Goal: Information Seeking & Learning: Check status

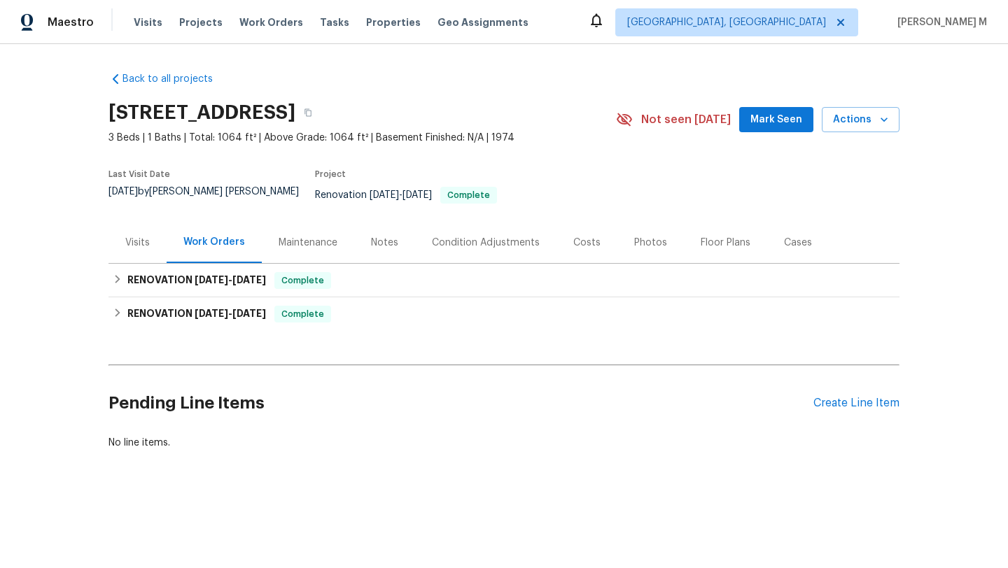
click at [133, 243] on div "Visits" at bounding box center [137, 242] width 58 height 41
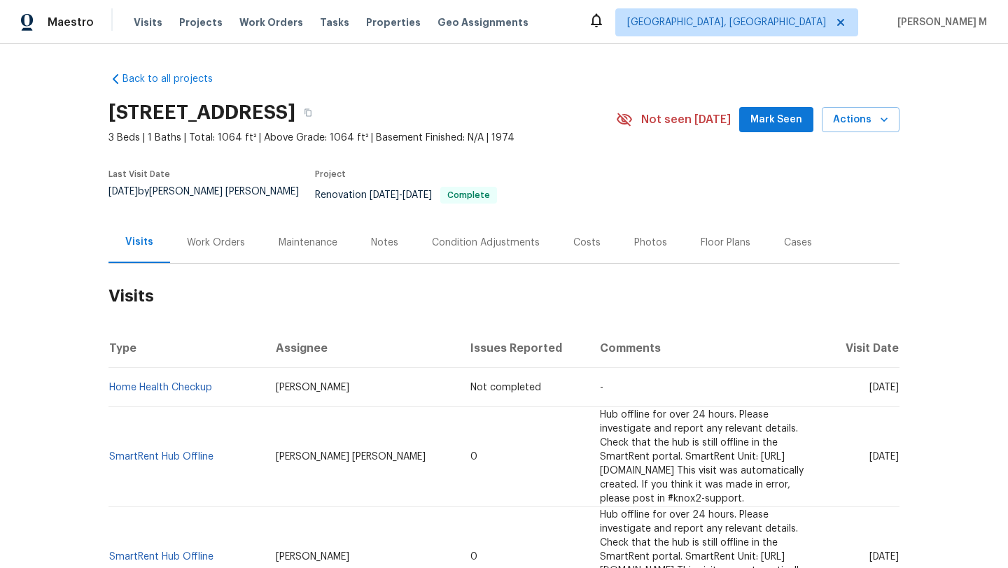
scroll to position [10, 0]
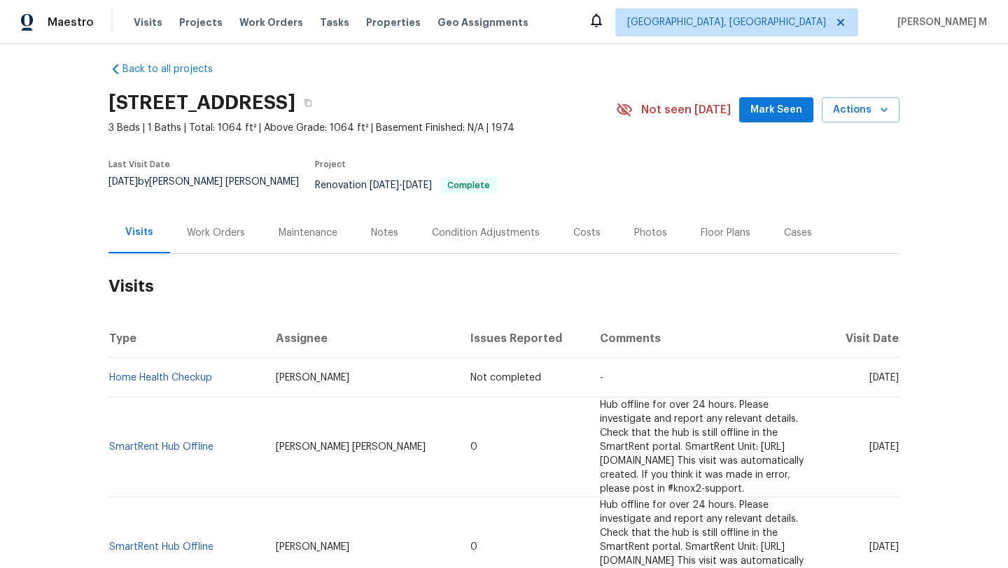
drag, startPoint x: 839, startPoint y: 376, endPoint x: 867, endPoint y: 383, distance: 29.0
click at [869, 383] on span "Mon, Aug 11 2025" at bounding box center [883, 378] width 29 height 10
copy span "Aug 11"
click at [208, 212] on div "Work Orders" at bounding box center [216, 232] width 92 height 41
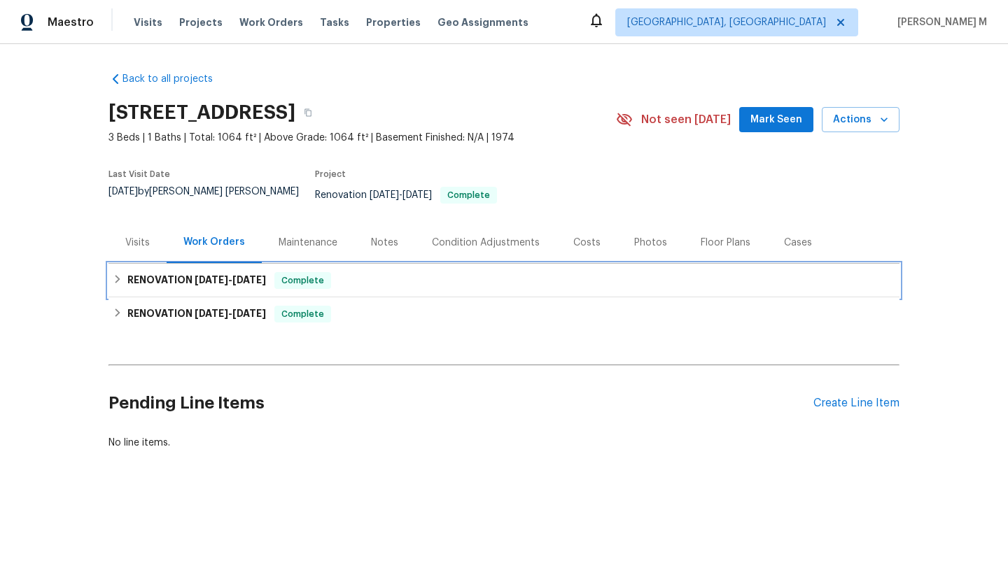
click at [196, 272] on h6 "RENOVATION 1/14/25 - 1/16/25" at bounding box center [196, 280] width 139 height 17
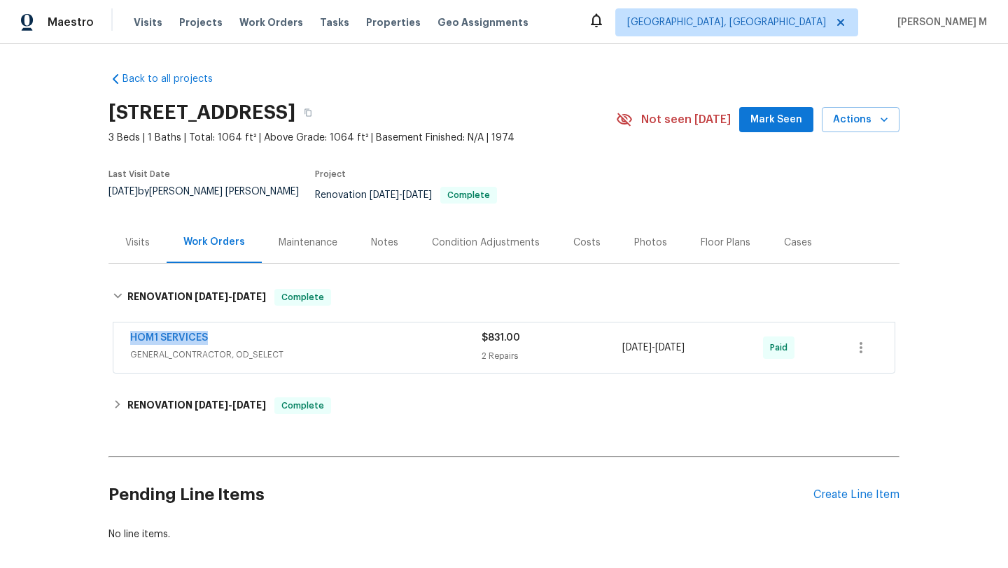
drag, startPoint x: 116, startPoint y: 327, endPoint x: 279, endPoint y: 327, distance: 163.0
click at [279, 327] on div "HOM1 SERVICES GENERAL_CONTRACTOR, OD_SELECT $831.00 2 Repairs 1/14/2025 - 1/16/…" at bounding box center [503, 348] width 781 height 50
copy link "HOM1 SERVICES"
drag, startPoint x: 616, startPoint y: 339, endPoint x: 705, endPoint y: 339, distance: 89.6
click at [684, 341] on span "1/14/2025 - 1/16/2025" at bounding box center [653, 348] width 62 height 14
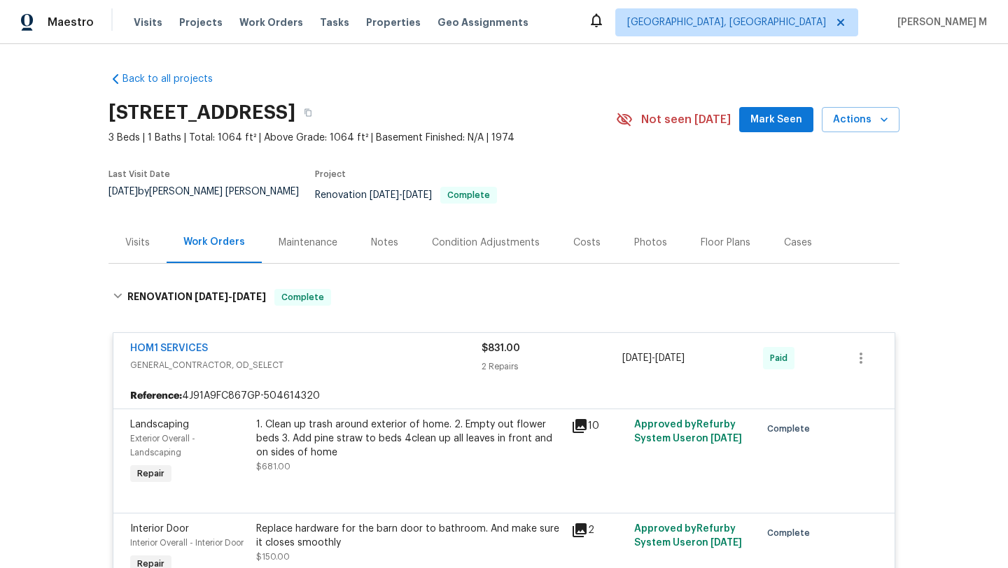
drag, startPoint x: 625, startPoint y: 348, endPoint x: 711, endPoint y: 348, distance: 86.1
click at [684, 351] on span "1/14/2025 - 1/16/2025" at bounding box center [653, 358] width 62 height 14
copy span "1/14/2025 - 1/16/2025"
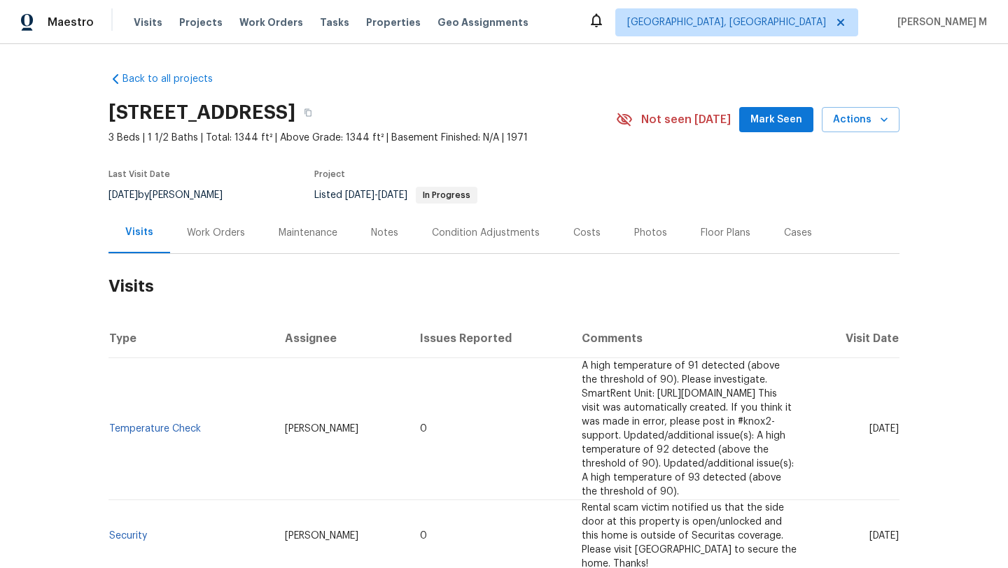
click at [223, 224] on div "Work Orders" at bounding box center [216, 232] width 92 height 41
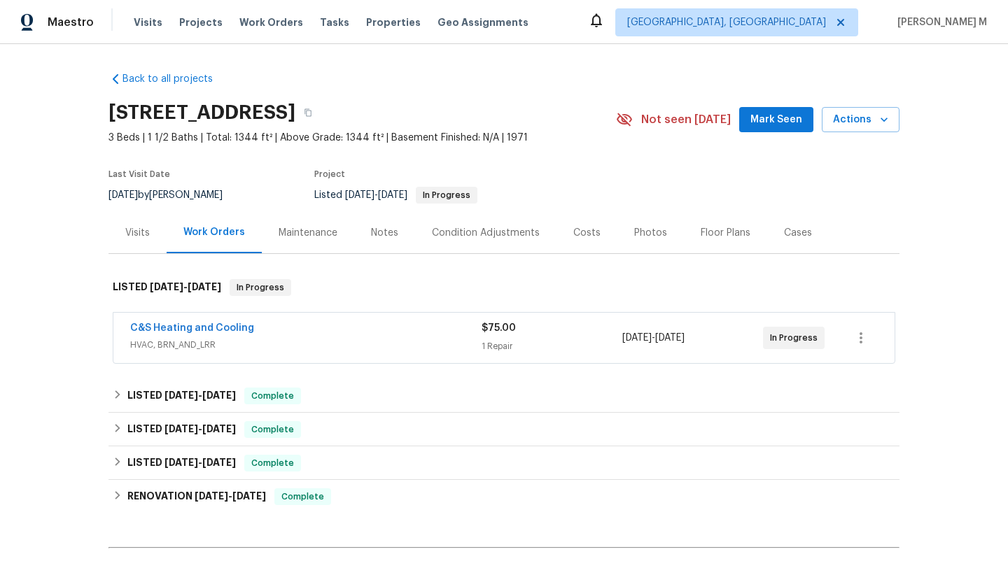
click at [287, 341] on span "HVAC, BRN_AND_LRR" at bounding box center [305, 345] width 351 height 14
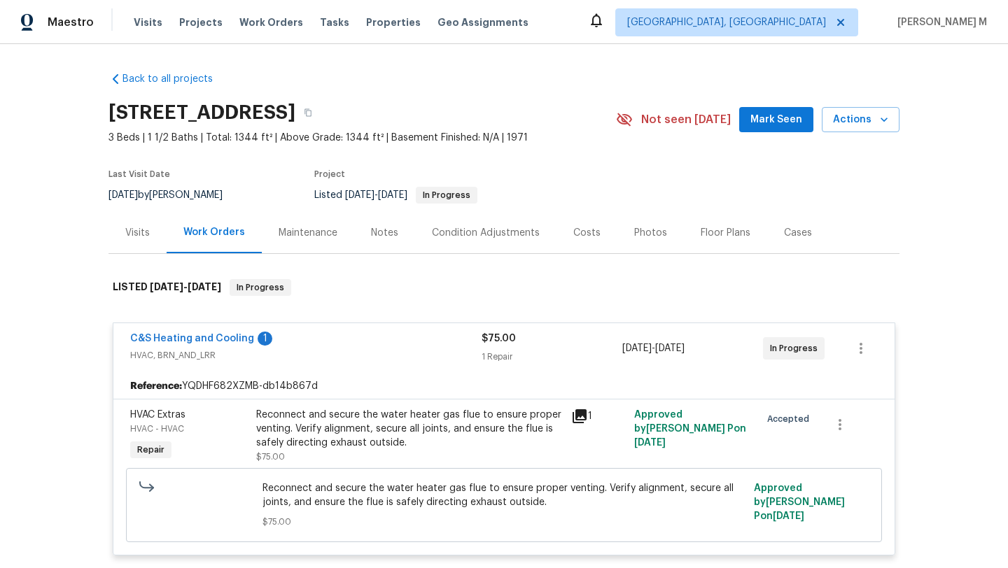
click at [389, 459] on div "Reconnect and secure the water heater gas flue to ensure proper venting. Verify…" at bounding box center [409, 436] width 306 height 56
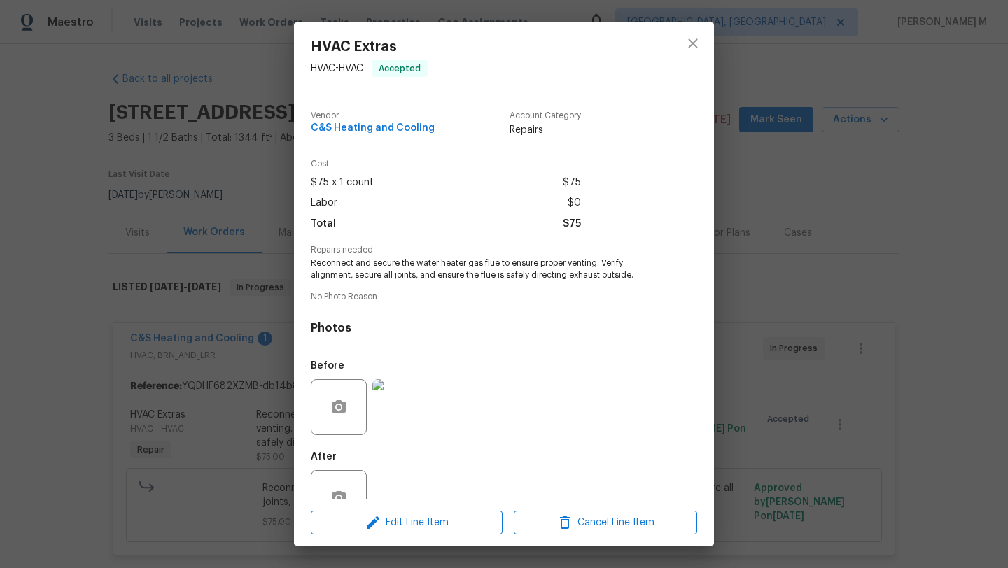
scroll to position [41, 0]
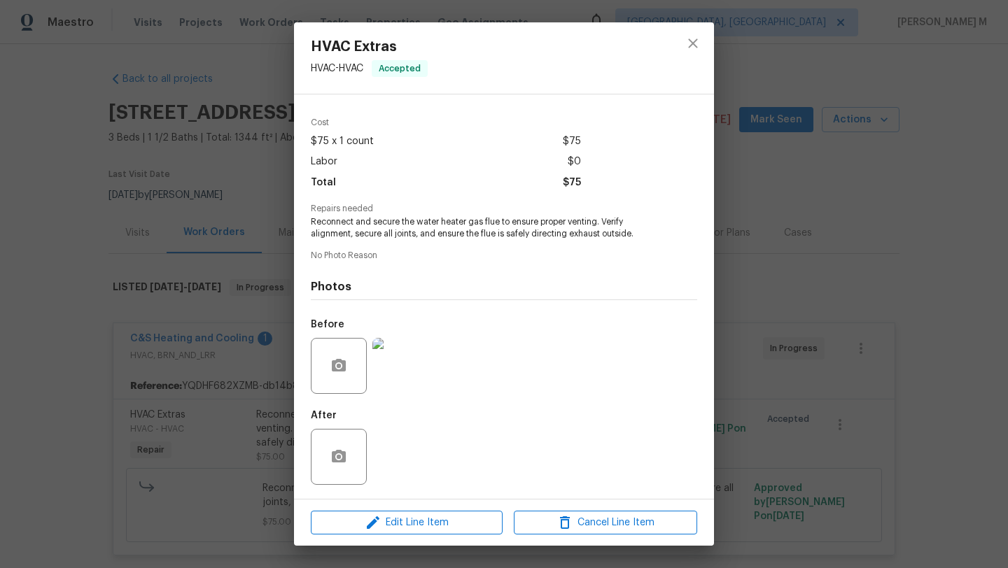
click at [409, 376] on img at bounding box center [400, 366] width 56 height 56
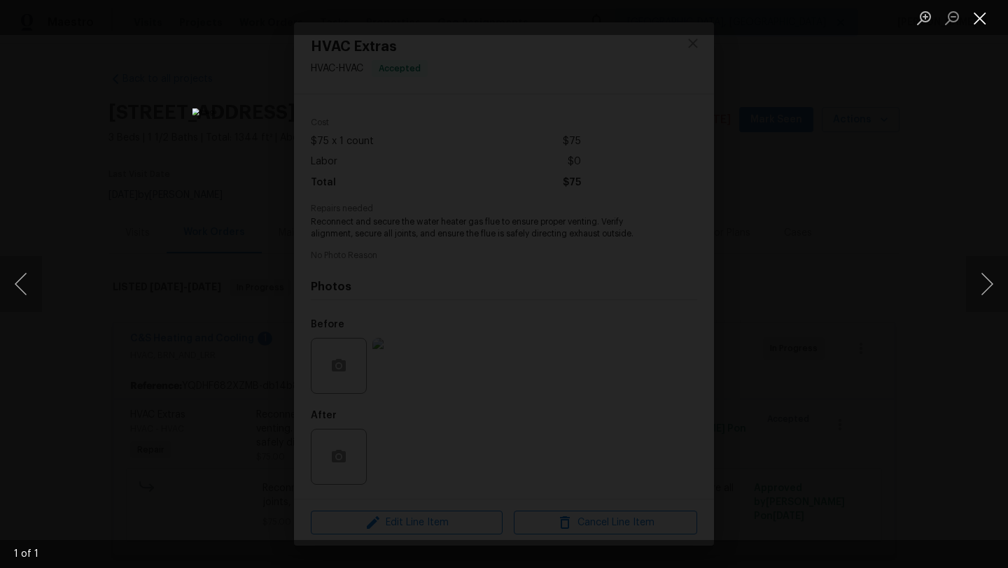
click at [972, 24] on button "Close lightbox" at bounding box center [980, 18] width 28 height 24
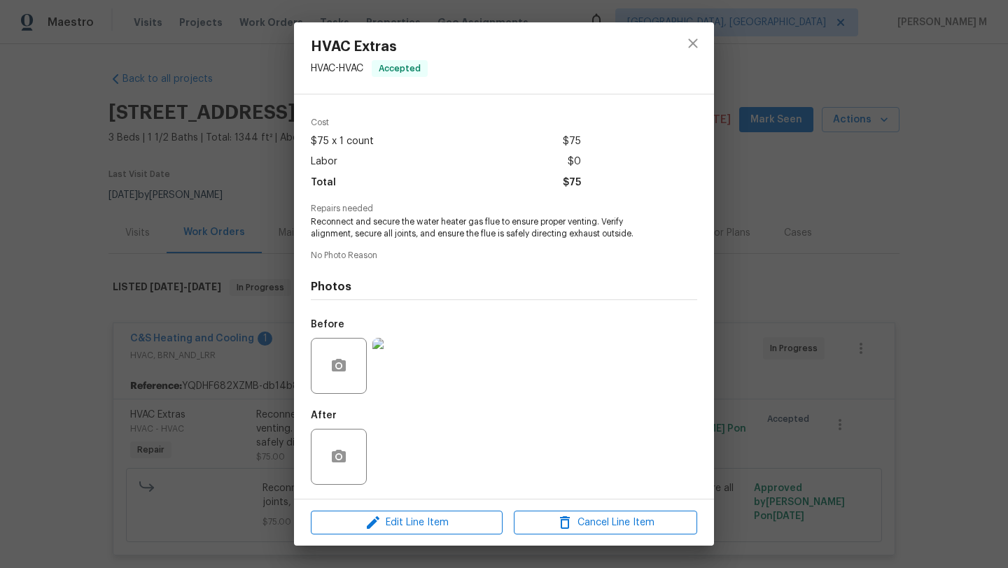
click at [279, 267] on div "HVAC Extras HVAC - HVAC Accepted Vendor C&S Heating and Cooling Account Categor…" at bounding box center [504, 284] width 1008 height 568
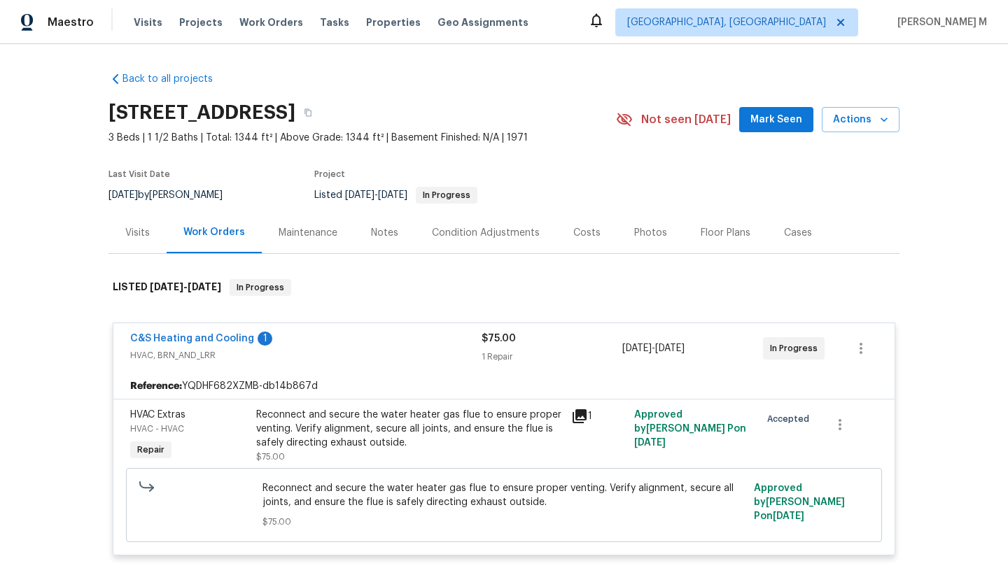
click at [395, 443] on div "Reconnect and secure the water heater gas flue to ensure proper venting. Verify…" at bounding box center [409, 429] width 306 height 42
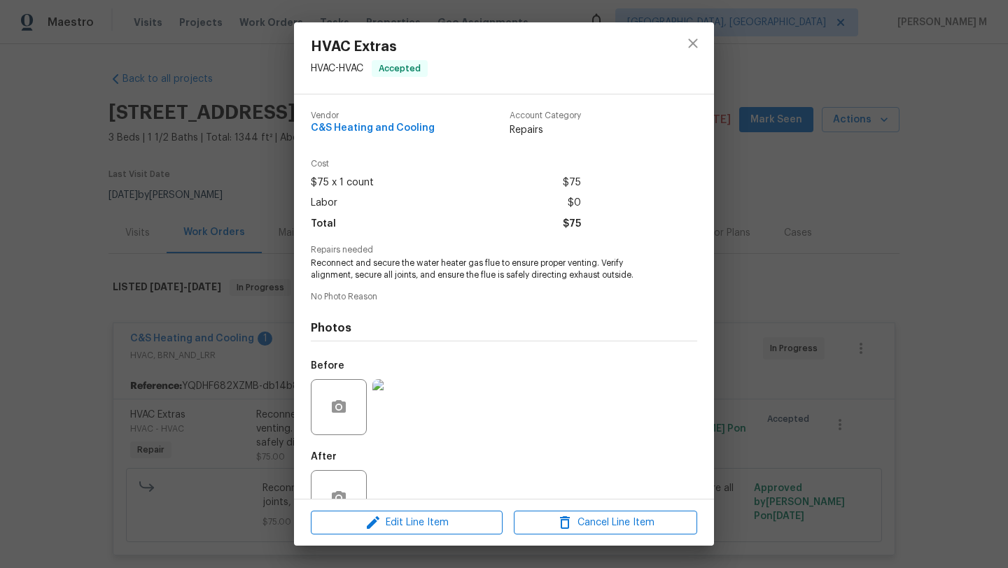
click at [375, 420] on img at bounding box center [400, 407] width 56 height 56
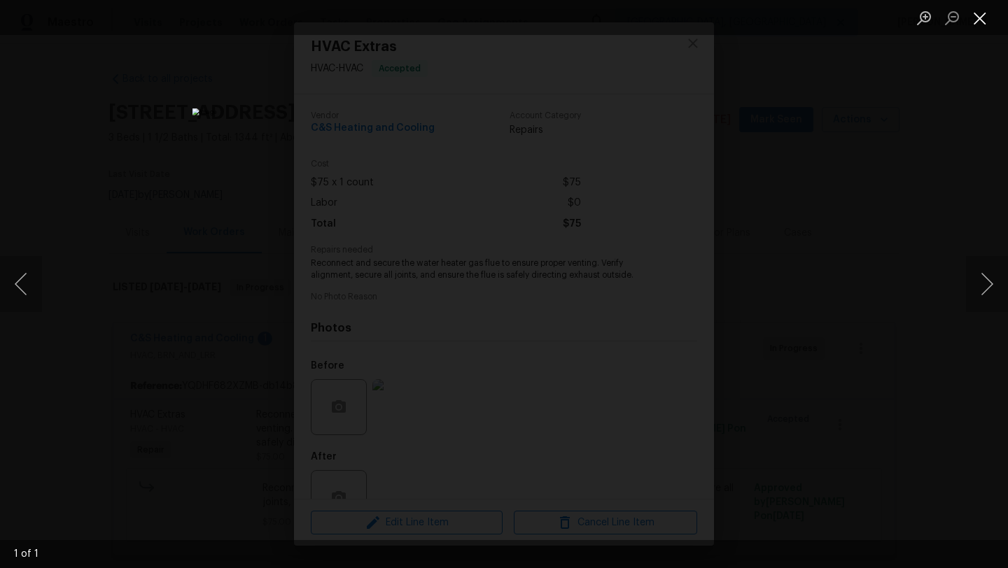
click at [976, 22] on button "Close lightbox" at bounding box center [980, 18] width 28 height 24
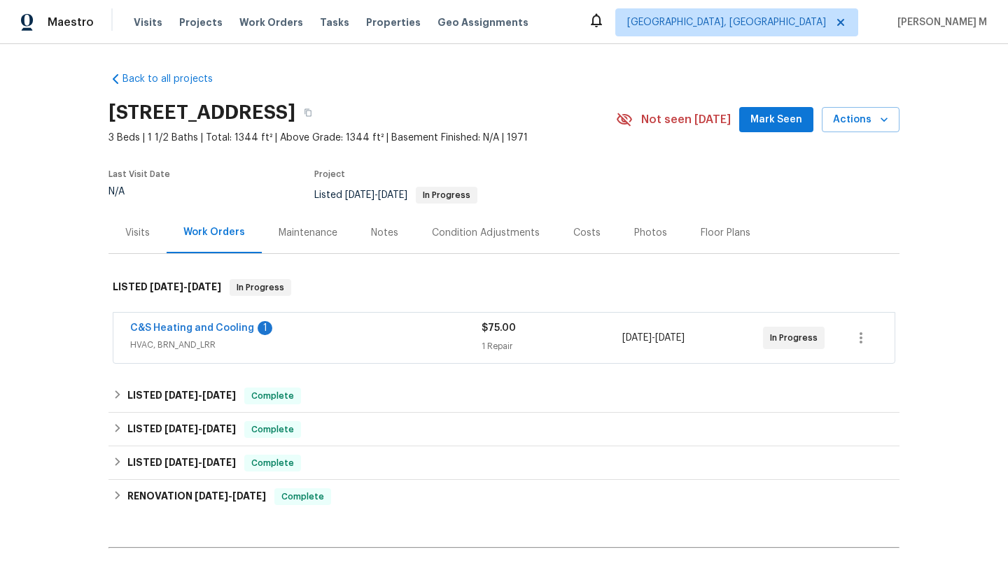
click at [134, 234] on div "Visits" at bounding box center [137, 233] width 24 height 14
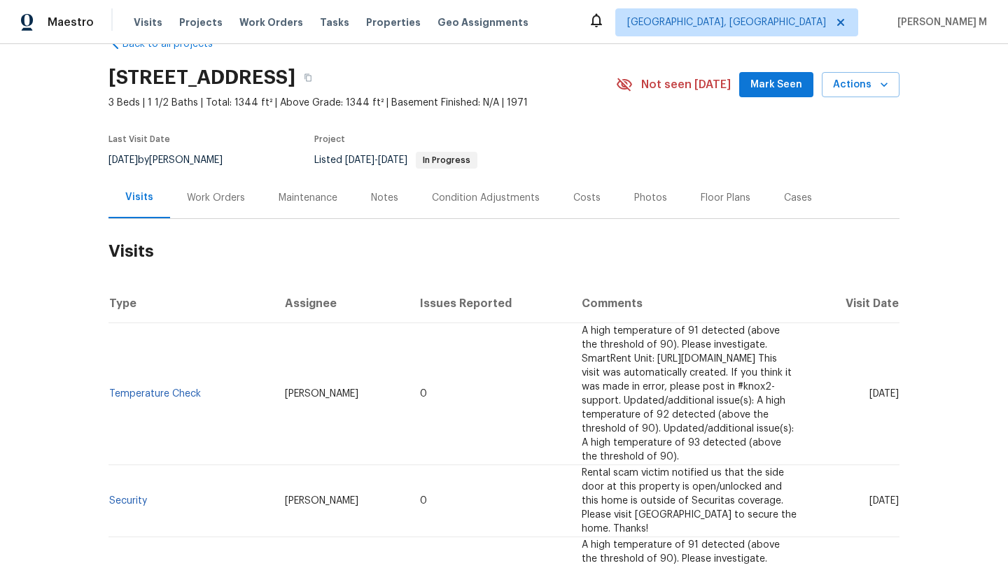
scroll to position [38, 0]
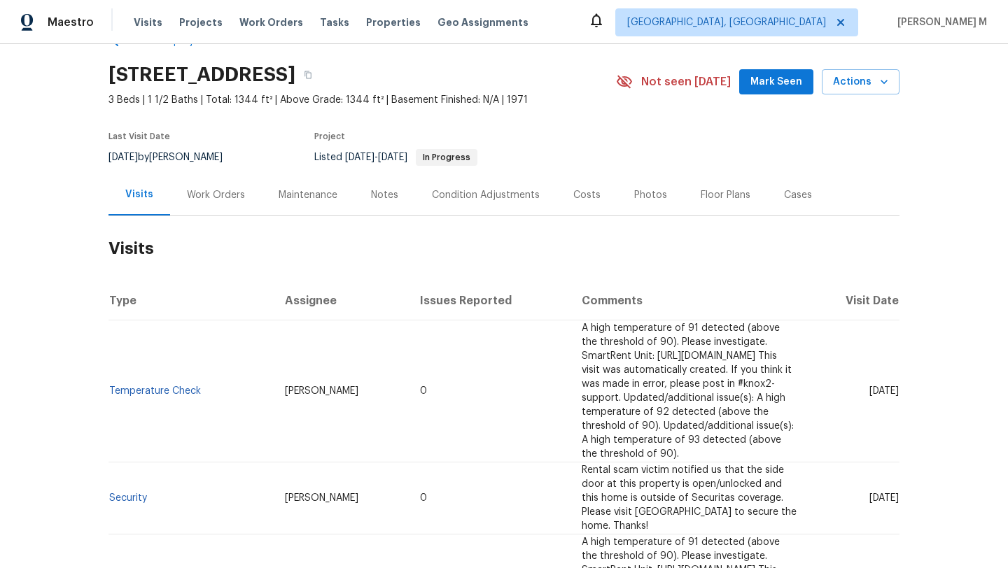
click at [203, 204] on div "Work Orders" at bounding box center [216, 194] width 92 height 41
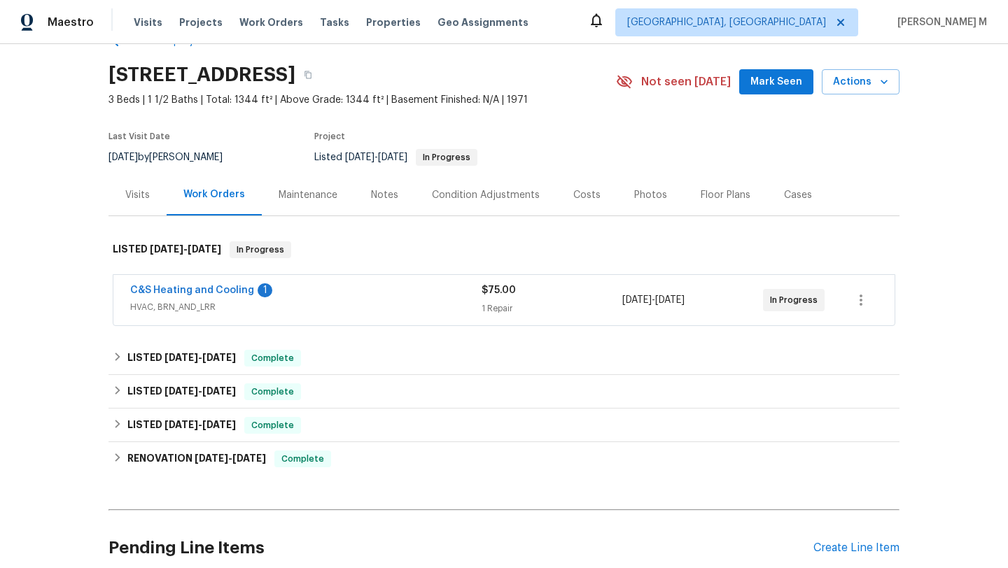
click at [140, 195] on div "Visits" at bounding box center [137, 195] width 24 height 14
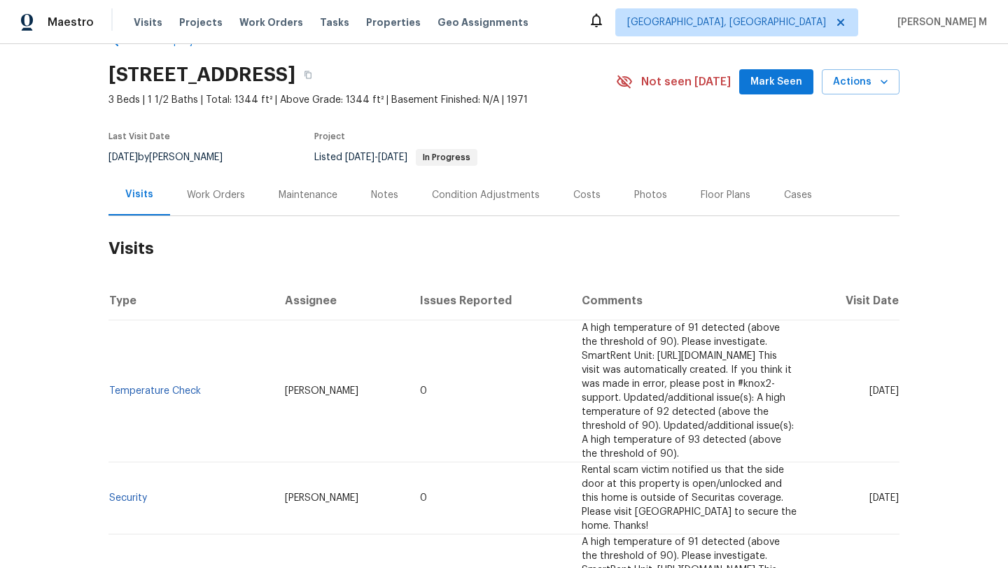
click at [220, 195] on div "Work Orders" at bounding box center [216, 195] width 58 height 14
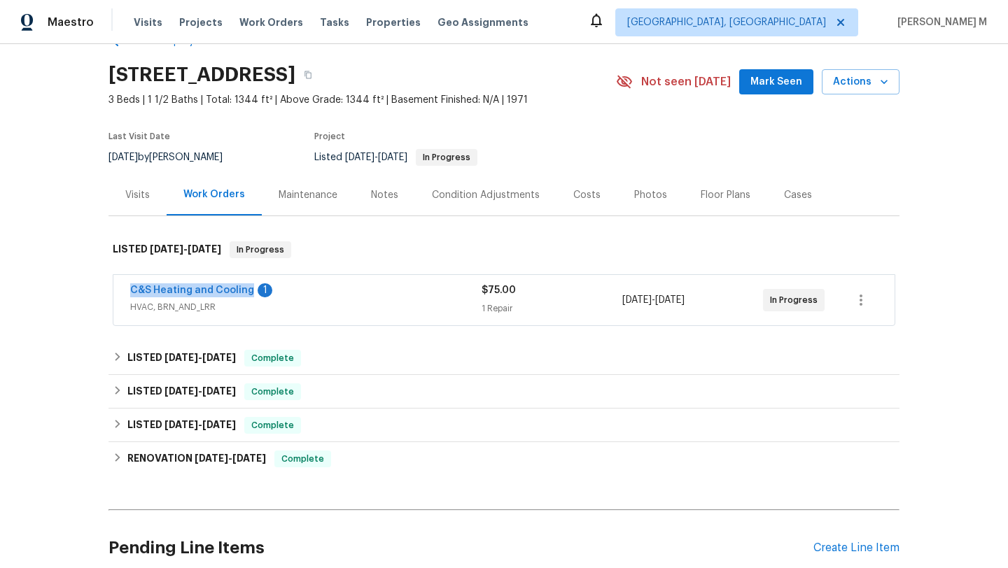
copy link "C&S Heating and Cooling"
drag, startPoint x: 109, startPoint y: 288, endPoint x: 242, endPoint y: 292, distance: 133.0
click at [243, 292] on div "C&S Heating and Cooling 1 HVAC, BRN_AND_LRR $75.00 1 Repair 8/8/2025 - 8/12/202…" at bounding box center [503, 300] width 781 height 50
copy span "In Progress"
drag, startPoint x: 761, startPoint y: 303, endPoint x: 812, endPoint y: 302, distance: 50.4
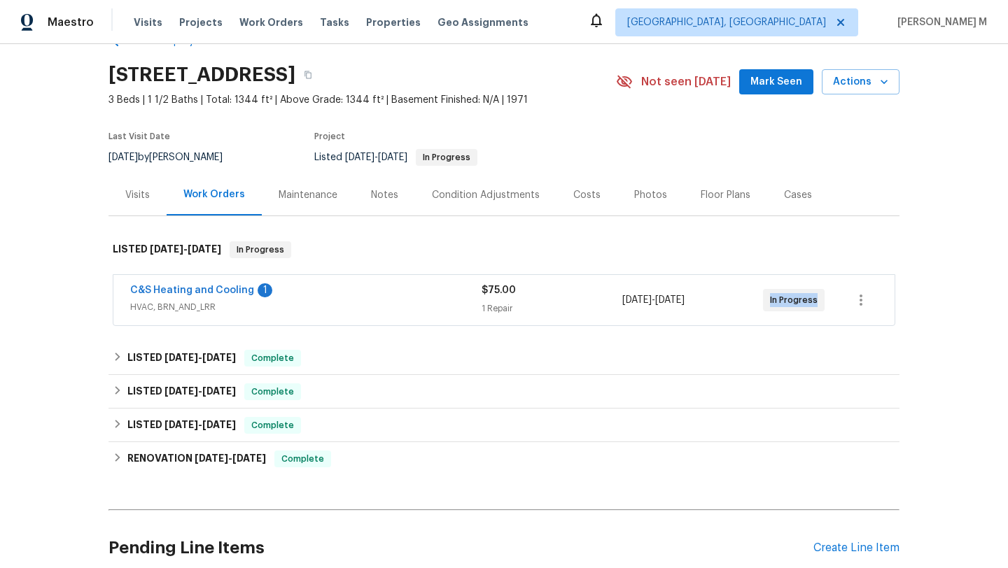
click at [812, 302] on div "In Progress" at bounding box center [794, 300] width 62 height 22
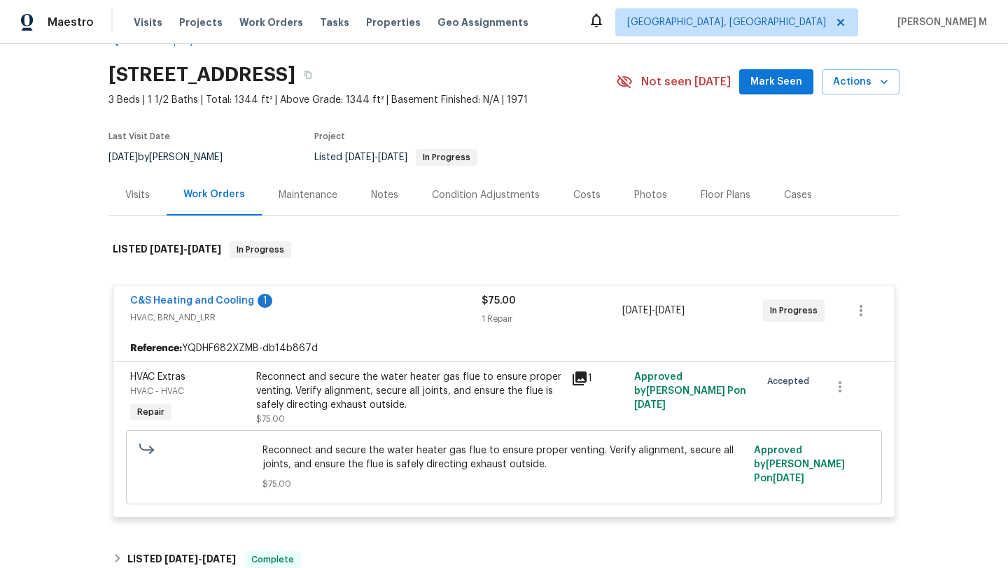
click at [134, 195] on div "Visits" at bounding box center [137, 195] width 24 height 14
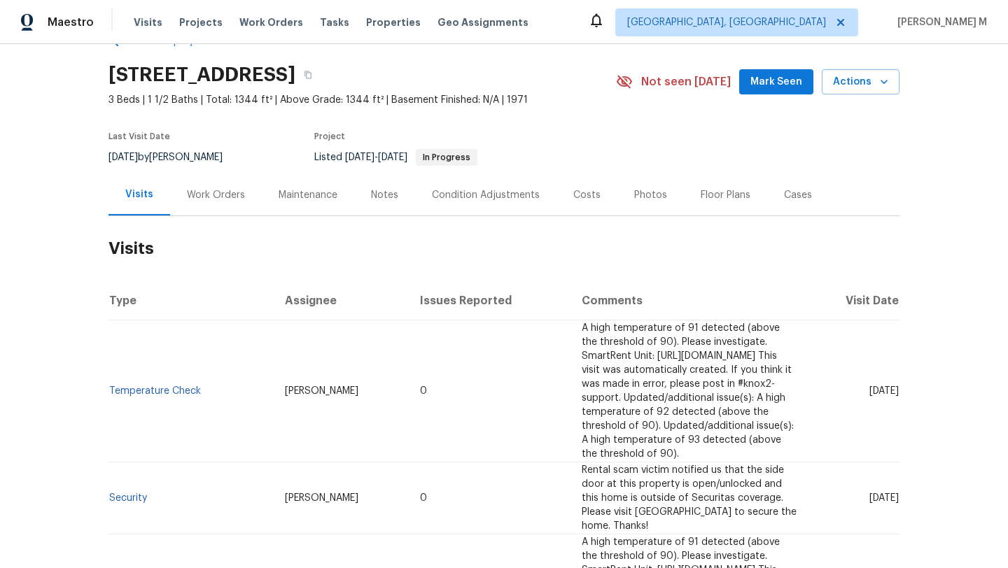
drag, startPoint x: 839, startPoint y: 379, endPoint x: 868, endPoint y: 379, distance: 29.4
click at [869, 386] on span "Wed, Jul 09 2025" at bounding box center [883, 391] width 29 height 10
copy span "Jul 09"
click at [187, 193] on div "Work Orders" at bounding box center [216, 195] width 58 height 14
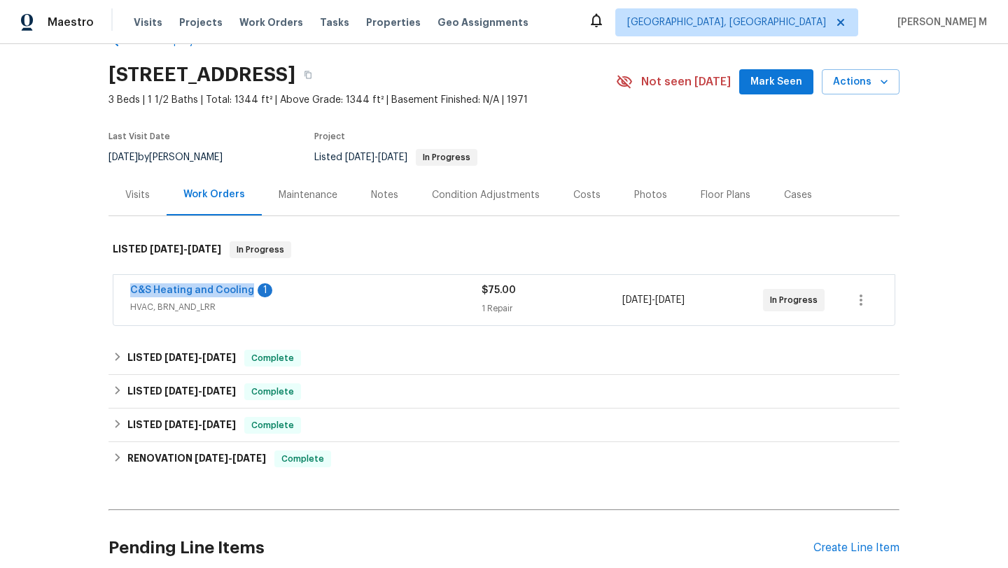
copy link "C&S Heating and Cooling"
drag, startPoint x: 114, startPoint y: 286, endPoint x: 243, endPoint y: 290, distance: 128.9
click at [244, 290] on div "C&S Heating and Cooling 1 HVAC, BRN_AND_LRR $75.00 1 Repair 8/8/2025 - 8/12/202…" at bounding box center [503, 300] width 781 height 50
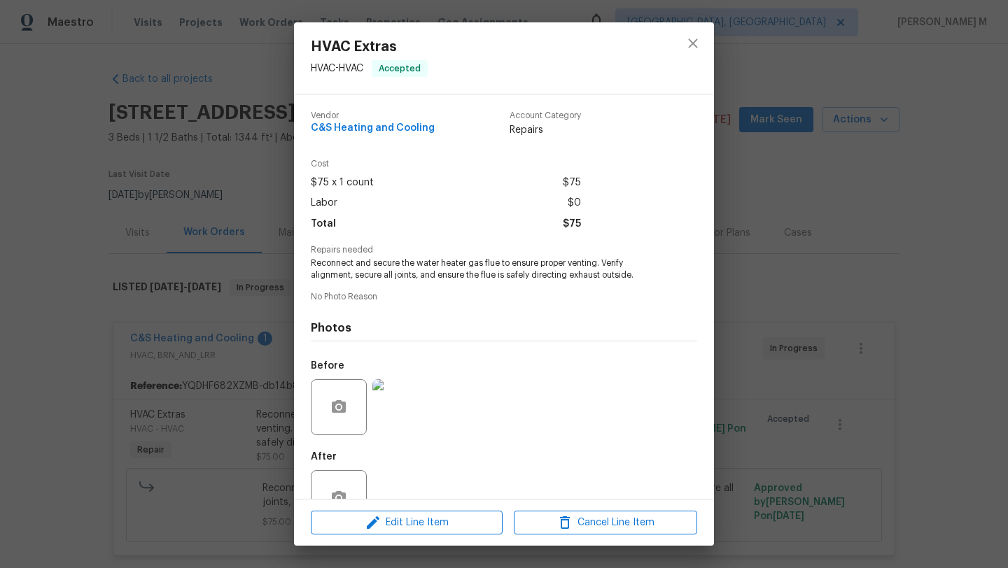
click at [182, 303] on div "HVAC Extras HVAC - HVAC Accepted Vendor C&S Heating and Cooling Account Categor…" at bounding box center [504, 284] width 1008 height 568
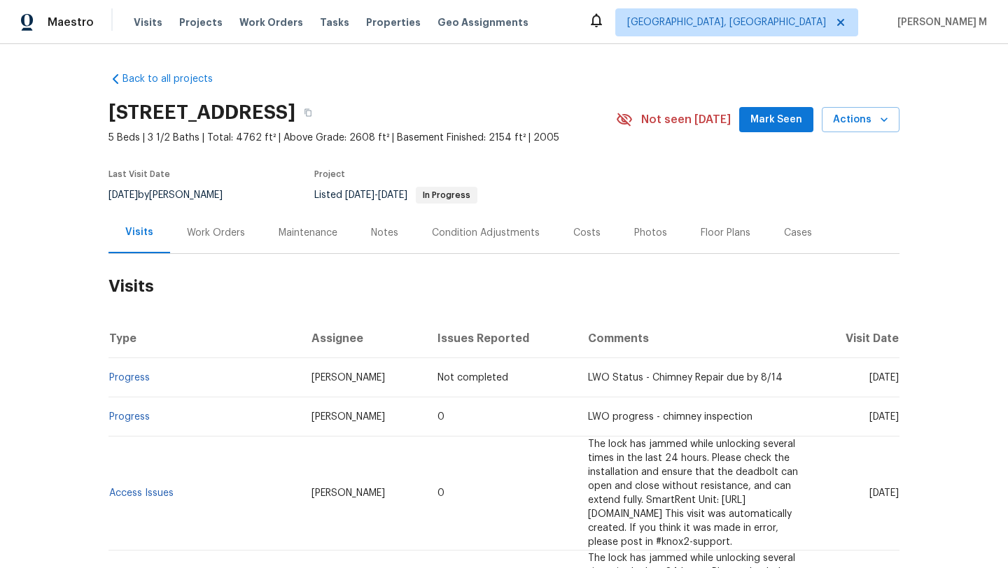
click at [230, 228] on div "Work Orders" at bounding box center [216, 233] width 58 height 14
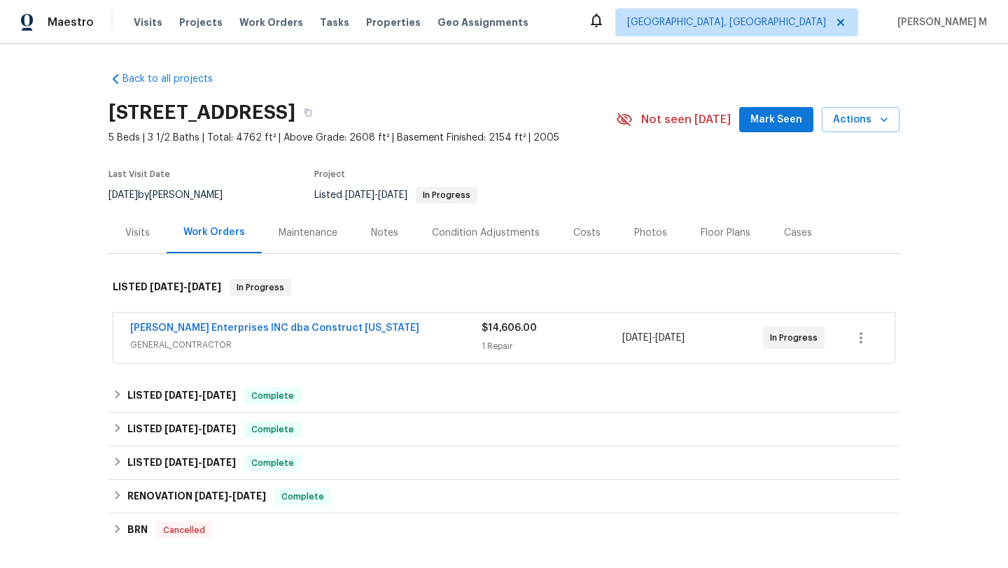
click at [378, 344] on span "GENERAL_CONTRACTOR" at bounding box center [305, 345] width 351 height 14
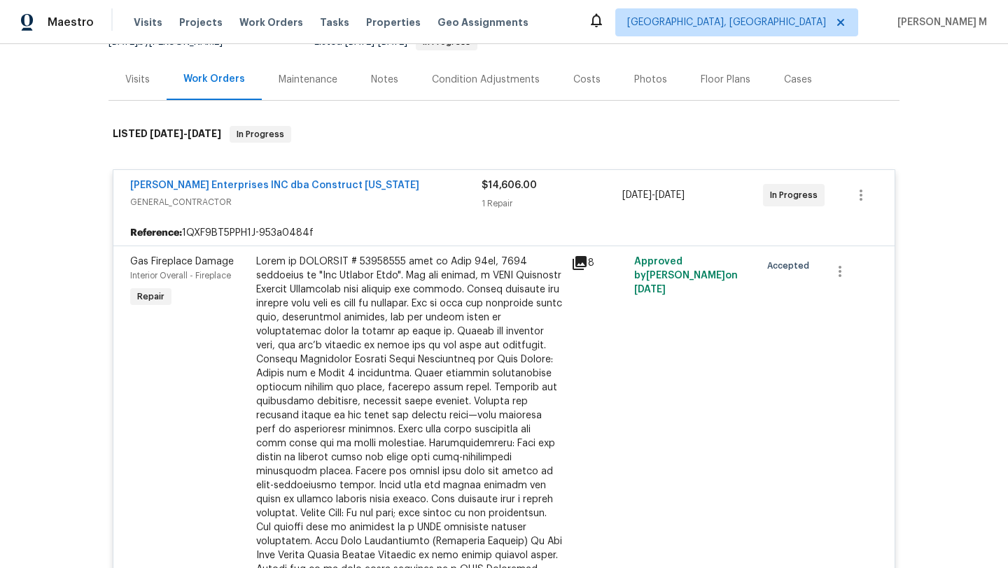
scroll to position [153, 0]
click at [451, 198] on span "GENERAL_CONTRACTOR" at bounding box center [305, 203] width 351 height 14
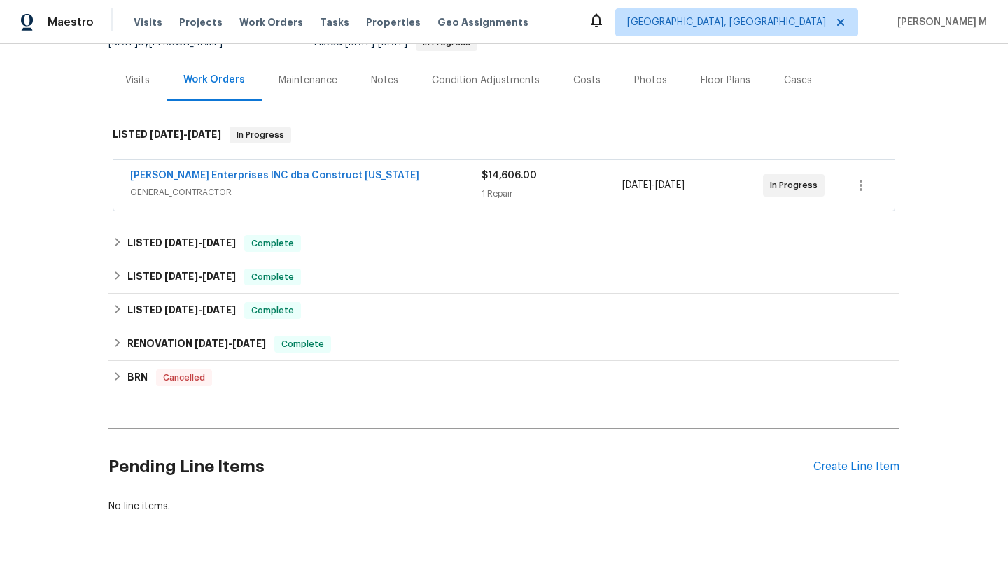
click at [151, 85] on div "Visits" at bounding box center [137, 79] width 58 height 41
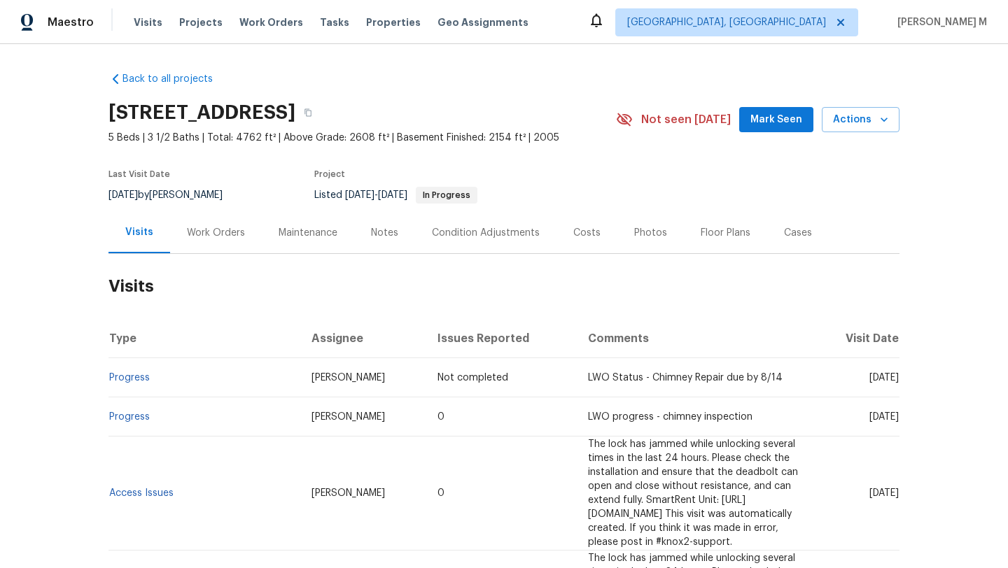
drag, startPoint x: 835, startPoint y: 376, endPoint x: 869, endPoint y: 378, distance: 34.4
click at [869, 378] on span "Tue, Aug 12 2025" at bounding box center [883, 378] width 29 height 10
copy span "Aug 12"
click at [213, 234] on div "Work Orders" at bounding box center [216, 233] width 58 height 14
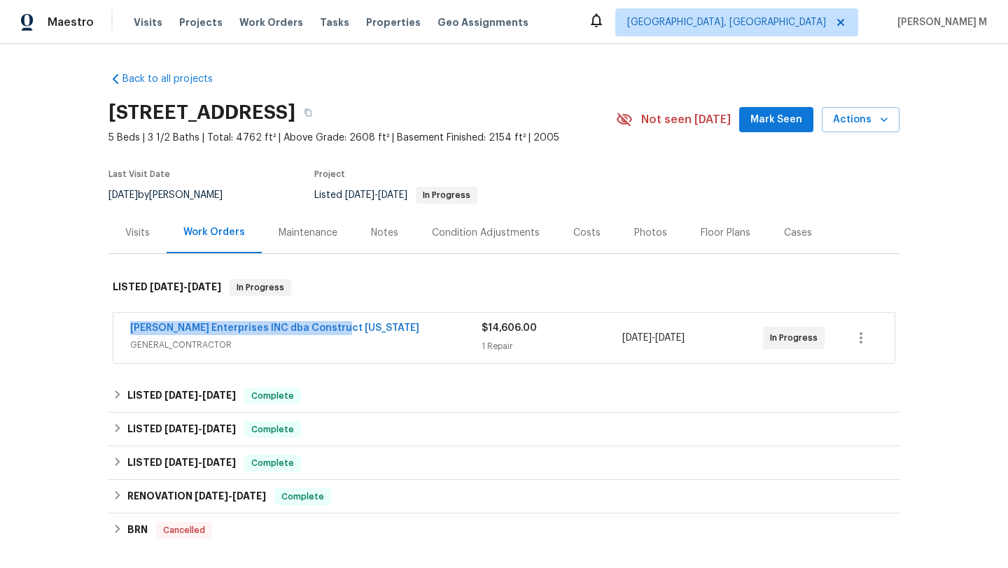
drag, startPoint x: 112, startPoint y: 330, endPoint x: 454, endPoint y: 325, distance: 342.2
click at [454, 325] on div "Strick Enterprises INC dba Construct Ohio GENERAL_CONTRACTOR $14,606.00 1 Repai…" at bounding box center [503, 338] width 781 height 50
copy link "Strick Enterprises INC dba Construct Ohio"
drag, startPoint x: 757, startPoint y: 341, endPoint x: 814, endPoint y: 341, distance: 56.7
click at [814, 341] on div "In Progress" at bounding box center [794, 338] width 62 height 22
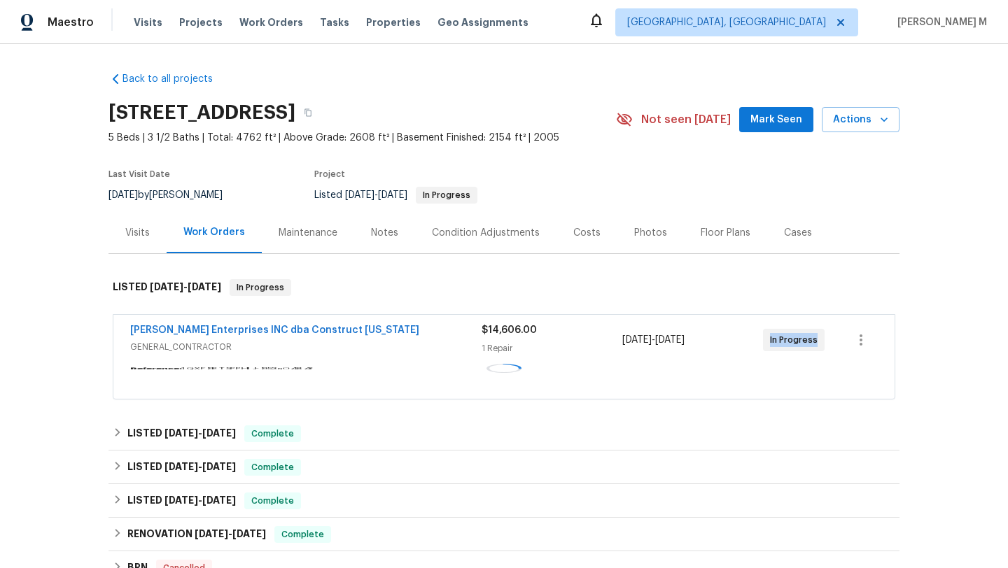
copy span "In Progress"
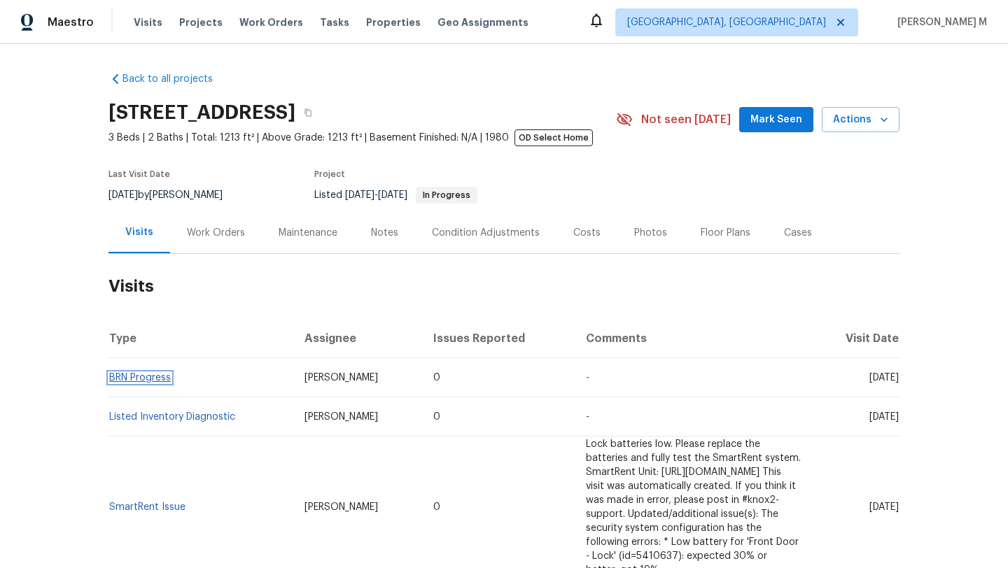
click at [133, 382] on link "BRN Progress" at bounding box center [140, 378] width 62 height 10
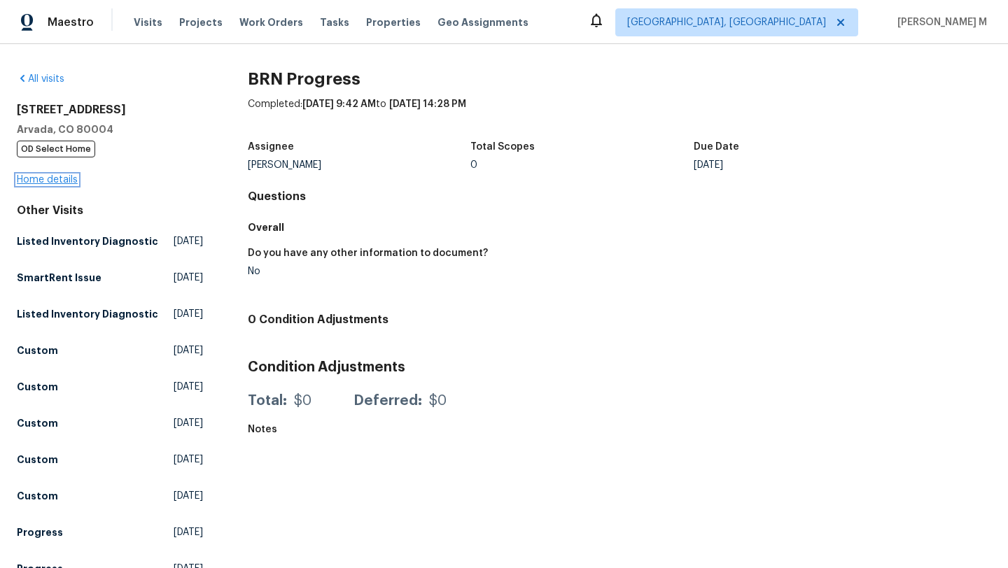
click at [61, 181] on link "Home details" at bounding box center [47, 180] width 61 height 10
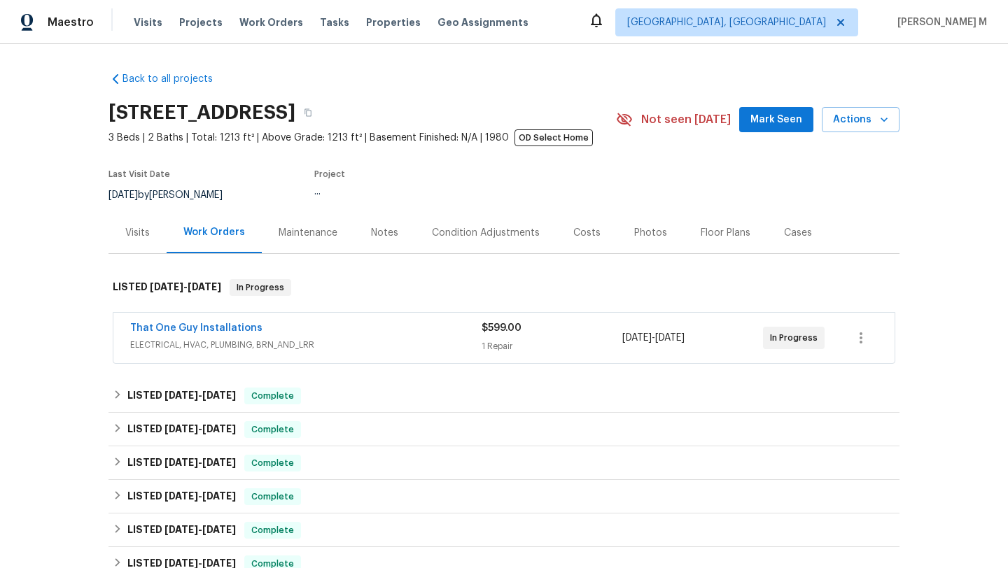
click at [364, 347] on span "ELECTRICAL, HVAC, PLUMBING, BRN_AND_LRR" at bounding box center [305, 345] width 351 height 14
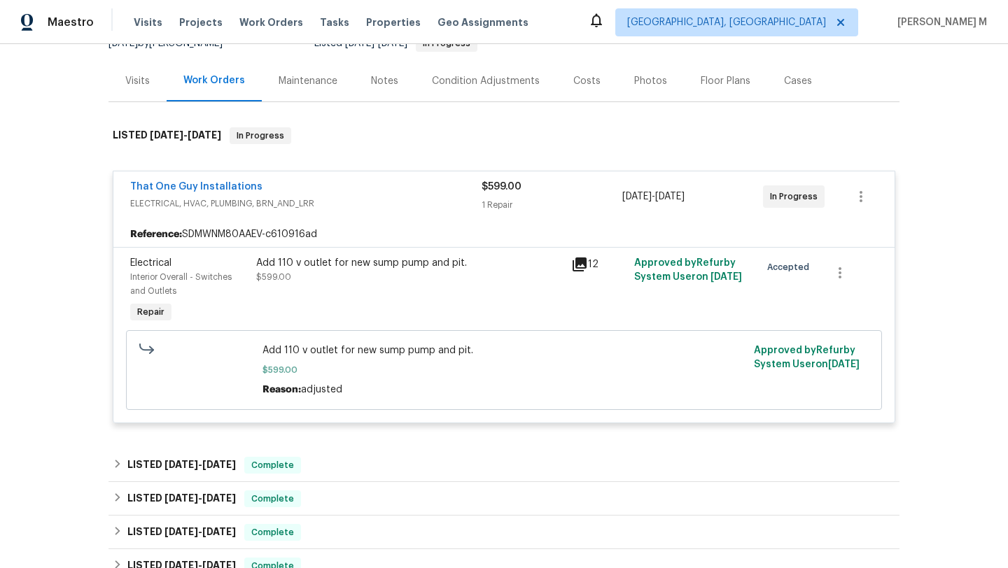
scroll to position [155, 0]
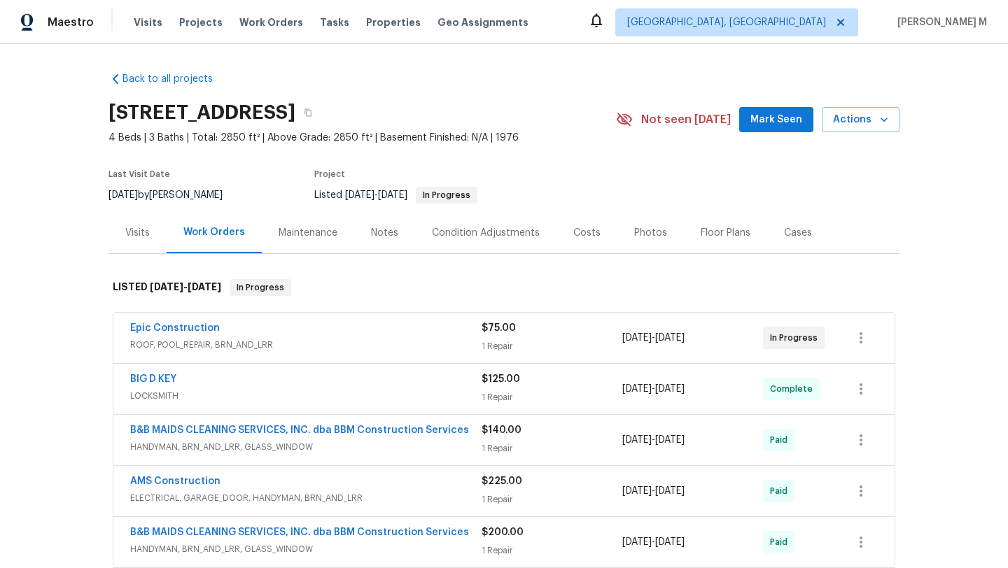
click at [142, 249] on div "Visits" at bounding box center [137, 232] width 58 height 41
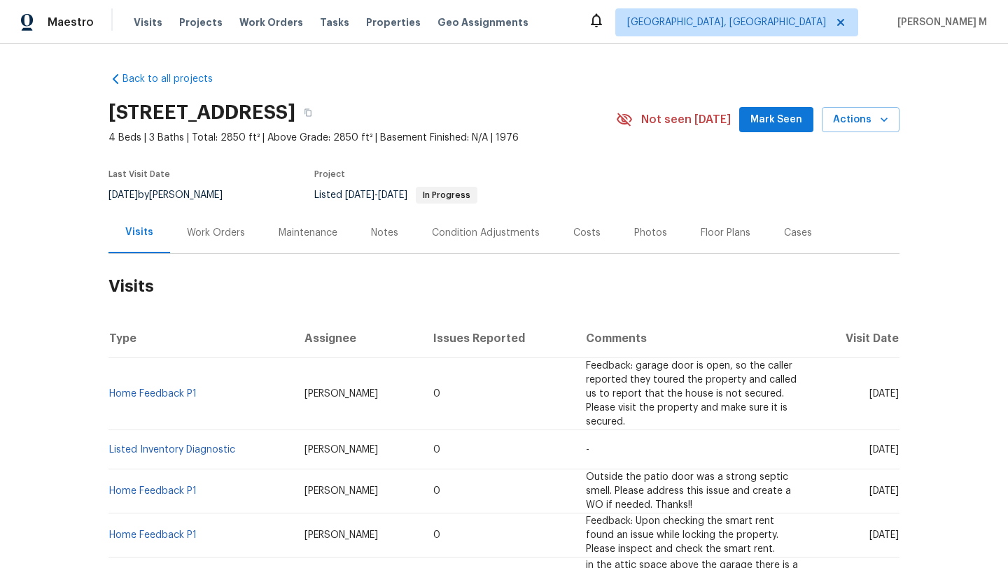
drag, startPoint x: 835, startPoint y: 395, endPoint x: 867, endPoint y: 396, distance: 32.2
click at [869, 396] on span "[DATE]" at bounding box center [883, 394] width 29 height 10
copy span "[DATE]"
click at [232, 236] on div "Work Orders" at bounding box center [216, 233] width 58 height 14
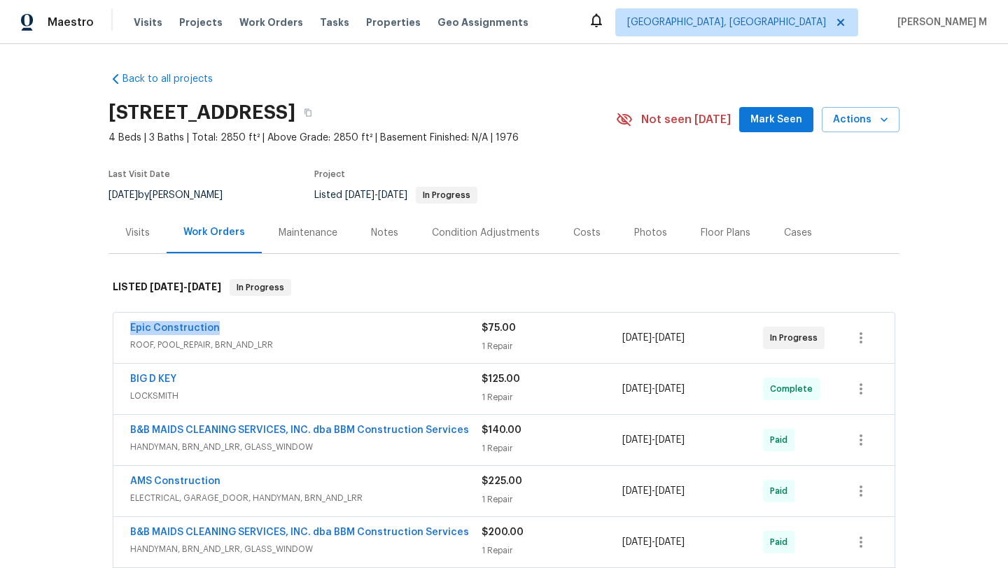
drag, startPoint x: 118, startPoint y: 329, endPoint x: 296, endPoint y: 329, distance: 177.7
click at [296, 329] on div "Epic Construction ROOF, POOL_REPAIR, BRN_AND_LRR $75.00 1 Repair [DATE] - [DATE…" at bounding box center [503, 338] width 781 height 50
copy link "Epic Construction"
click at [144, 236] on div "Visits" at bounding box center [137, 232] width 58 height 41
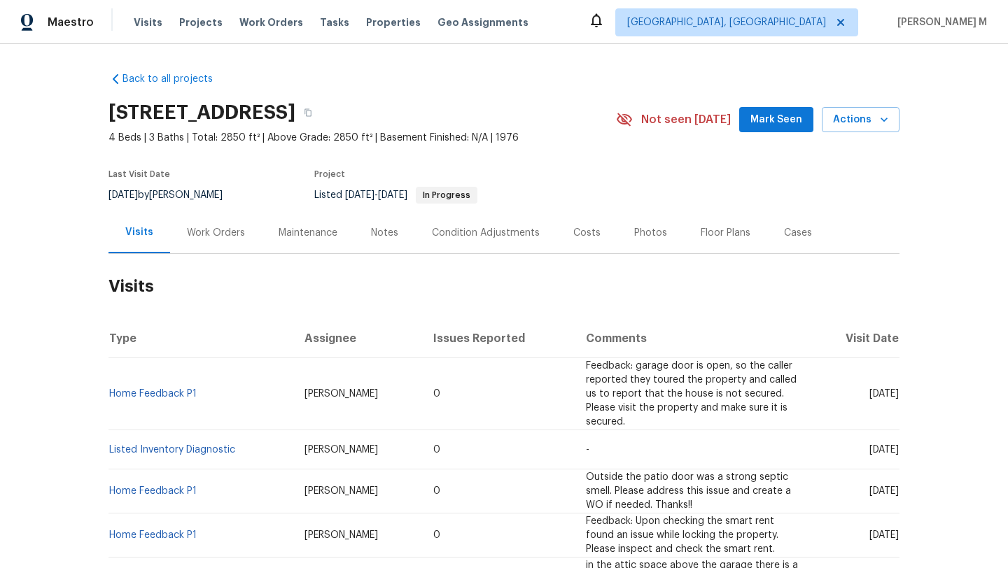
click at [226, 234] on div "Work Orders" at bounding box center [216, 233] width 58 height 14
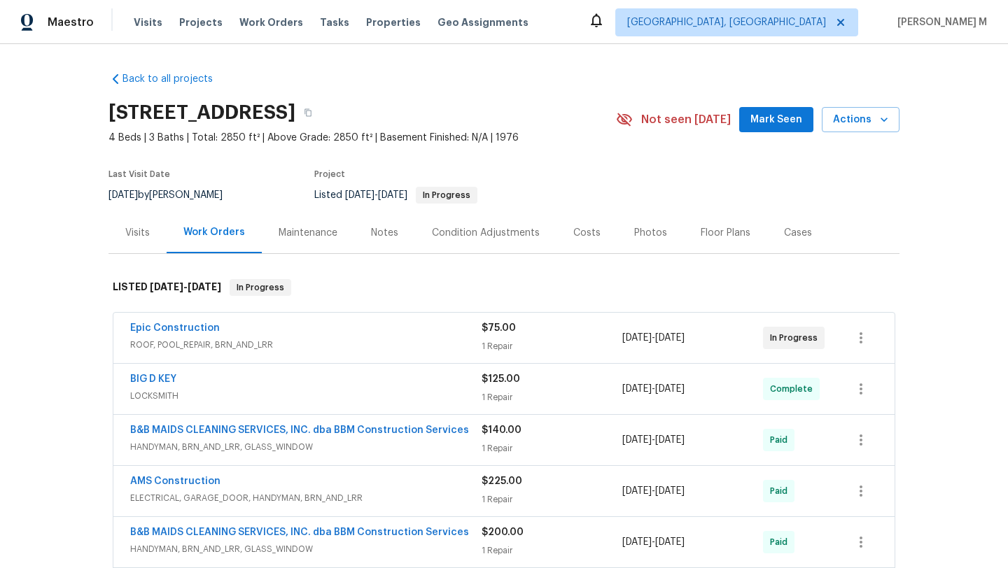
drag, startPoint x: 756, startPoint y: 337, endPoint x: 812, endPoint y: 337, distance: 55.3
click at [812, 337] on div "Epic Construction ROOF, POOL_REPAIR, BRN_AND_LRR $75.00 1 Repair [DATE] - [DATE…" at bounding box center [487, 338] width 714 height 34
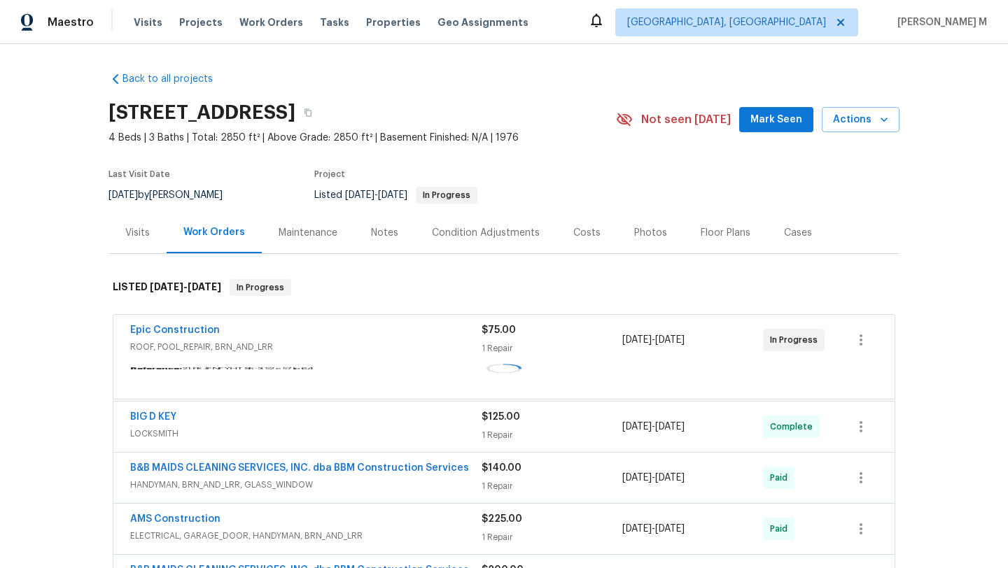
copy div "In Progress"
